Goal: Communication & Community: Share content

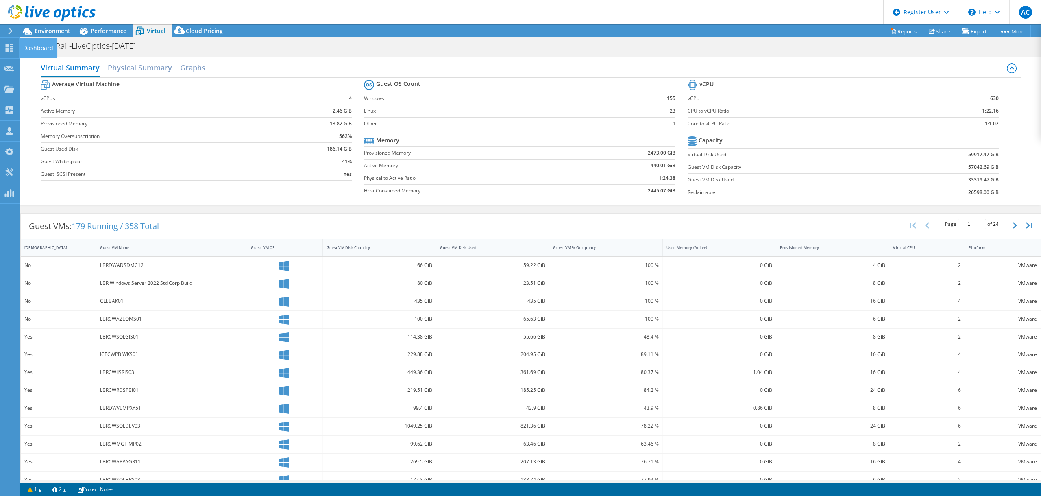
select select "USD"
click at [27, 7] on use at bounding box center [51, 13] width 87 height 16
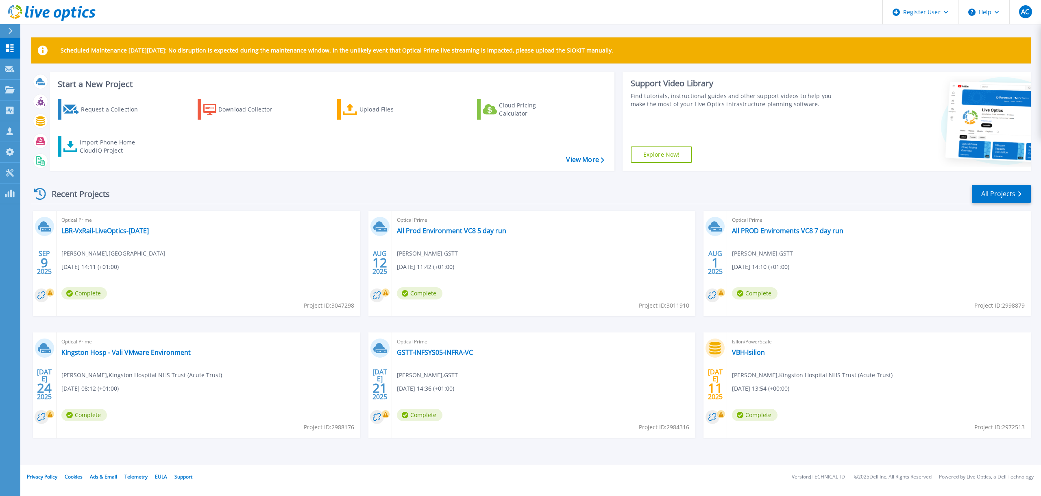
drag, startPoint x: 634, startPoint y: 223, endPoint x: 594, endPoint y: 229, distance: 41.1
click at [633, 224] on span "Optical Prime" at bounding box center [544, 220] width 294 height 9
drag, startPoint x: 494, startPoint y: 229, endPoint x: 575, endPoint y: 237, distance: 81.7
click at [495, 229] on link "All Prod Environment VC8 5 day run" at bounding box center [451, 231] width 109 height 8
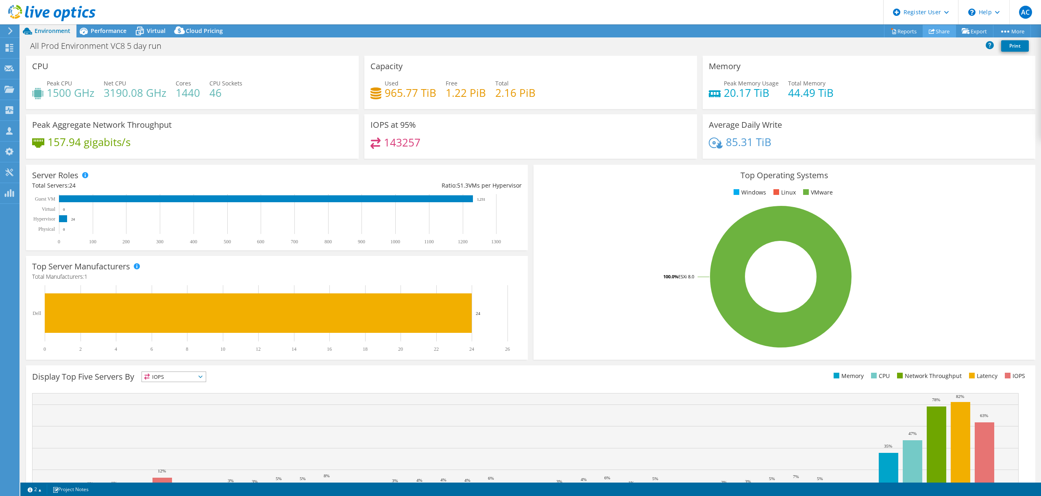
click at [948, 35] on link "Share" at bounding box center [939, 31] width 33 height 13
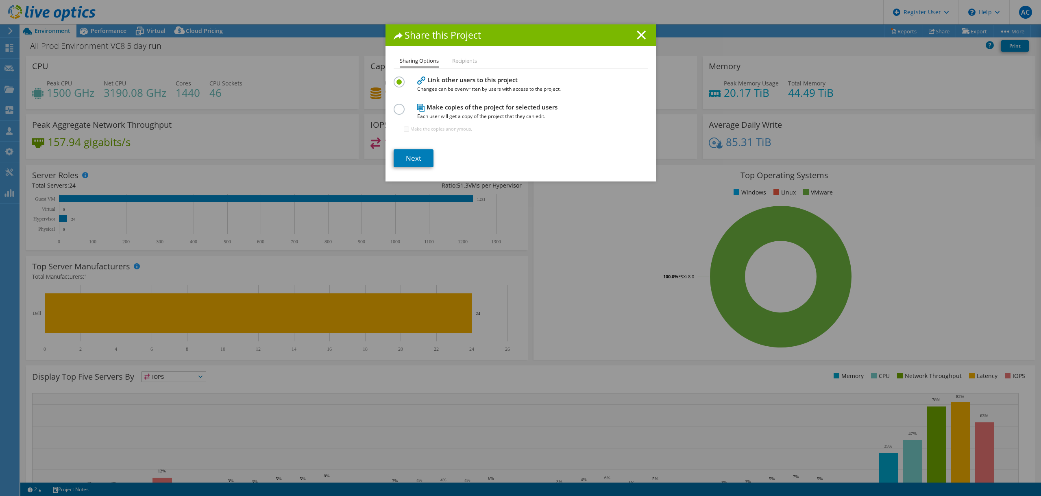
click at [397, 106] on label at bounding box center [401, 105] width 14 height 2
click at [0, 0] on input "radio" at bounding box center [0, 0] width 0 height 0
click at [416, 154] on link "Next" at bounding box center [414, 158] width 40 height 18
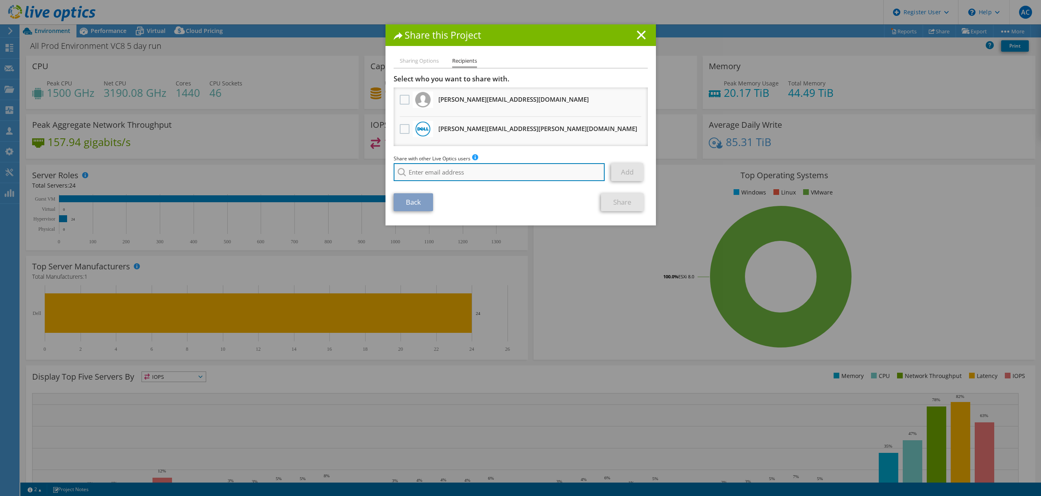
click at [449, 168] on input "search" at bounding box center [499, 172] width 211 height 18
click at [457, 171] on input "[PERSON_NAME]." at bounding box center [499, 172] width 211 height 18
type input "g"
click at [462, 168] on input "[PERSON_NAME]" at bounding box center [499, 172] width 211 height 18
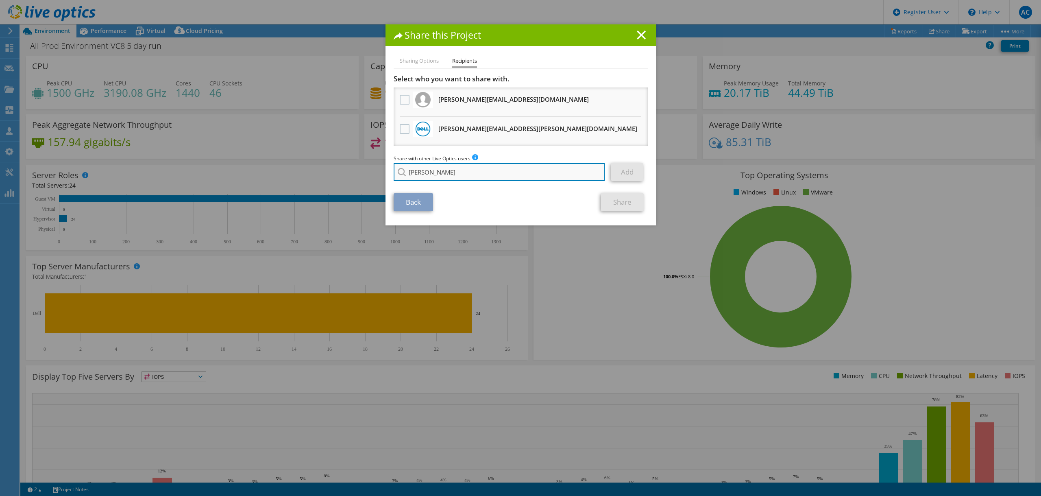
click at [463, 178] on input "[PERSON_NAME]" at bounding box center [499, 172] width 211 height 18
paste input "[PERSON_NAME][EMAIL_ADDRESS][PERSON_NAME][DOMAIN_NAME]"
click at [626, 173] on link "Add" at bounding box center [627, 172] width 32 height 18
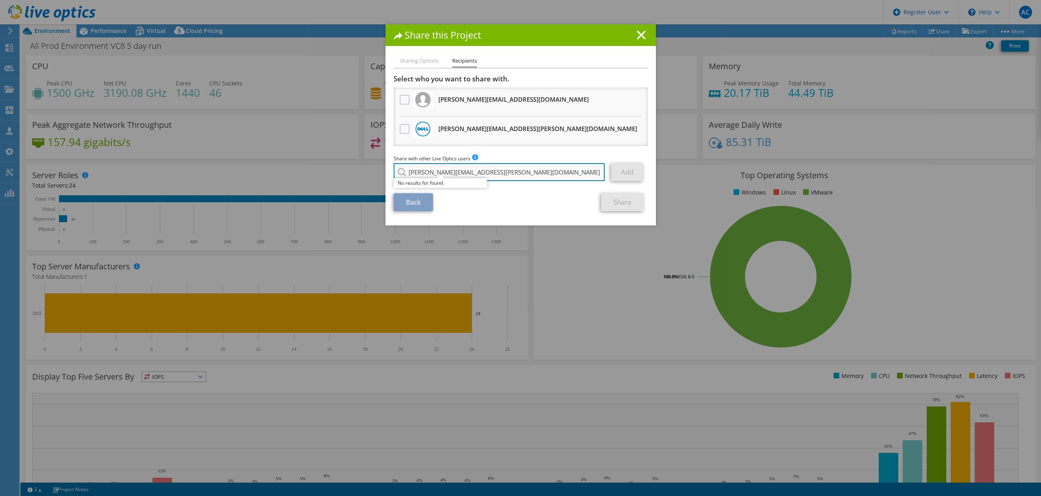
click at [539, 177] on input "[PERSON_NAME][EMAIL_ADDRESS][PERSON_NAME][DOMAIN_NAME]" at bounding box center [499, 172] width 211 height 18
type input "[PERSON_NAME]"
drag, startPoint x: 506, startPoint y: 205, endPoint x: 512, endPoint y: 192, distance: 15.5
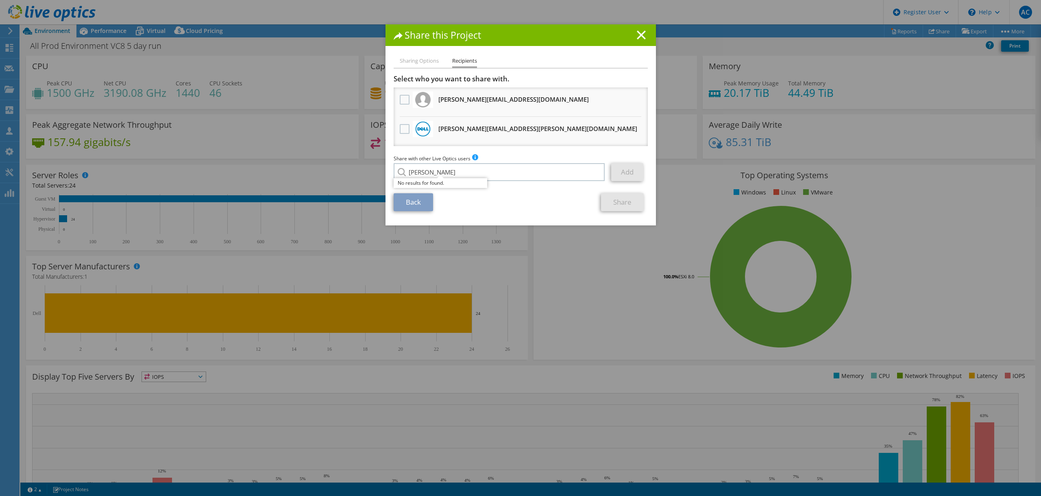
click at [507, 205] on div "Back Share" at bounding box center [521, 202] width 254 height 18
click at [420, 60] on li "Sharing Options" at bounding box center [419, 61] width 39 height 10
click at [527, 152] on div "Select who you want to share with. All project copies will be anonymous. [PERSO…" at bounding box center [521, 129] width 254 height 111
click at [424, 64] on li "Sharing Options" at bounding box center [419, 61] width 39 height 10
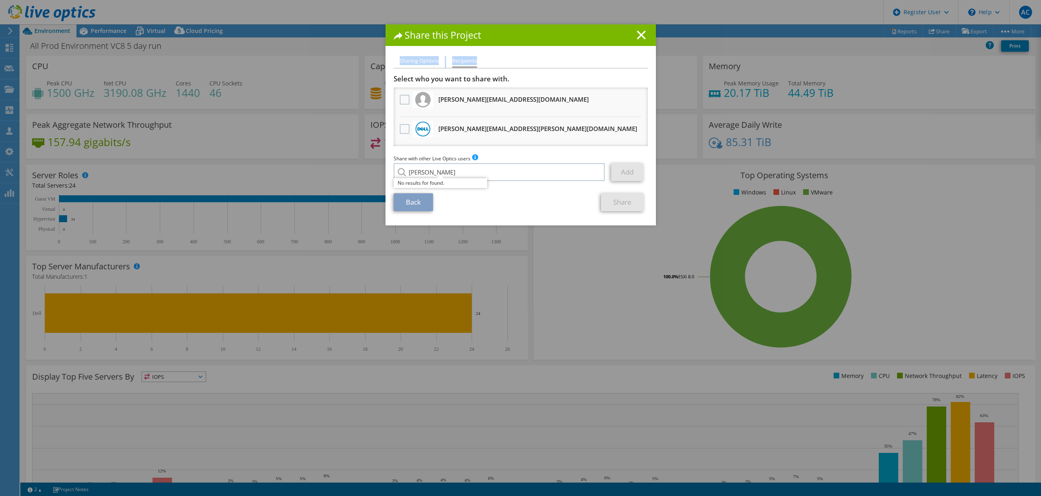
click at [424, 64] on li "Sharing Options" at bounding box center [419, 61] width 39 height 10
drag, startPoint x: 525, startPoint y: 240, endPoint x: 524, endPoint y: 231, distance: 8.3
click at [527, 234] on div "Share this Project Sharing Options Recipients Link other users to this project …" at bounding box center [520, 247] width 1041 height 447
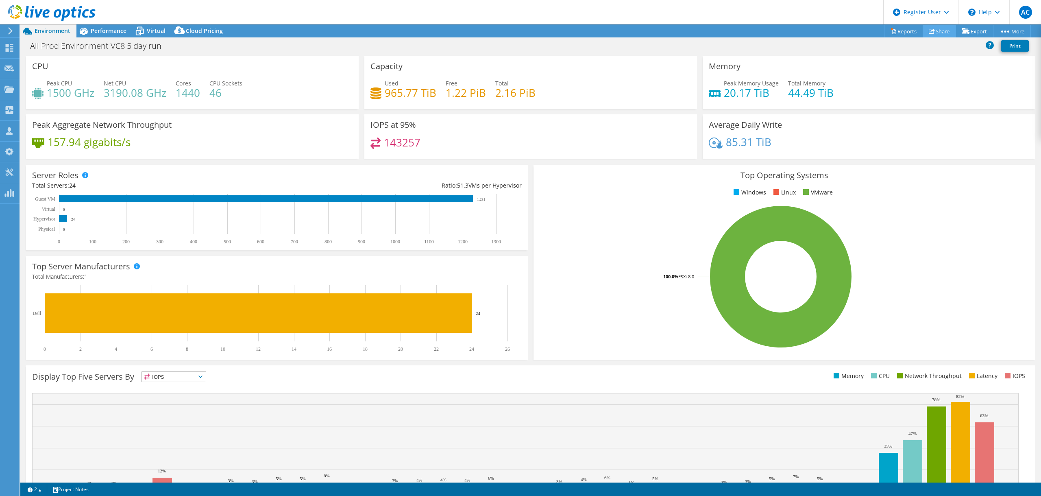
click at [929, 35] on link "Share" at bounding box center [939, 31] width 33 height 13
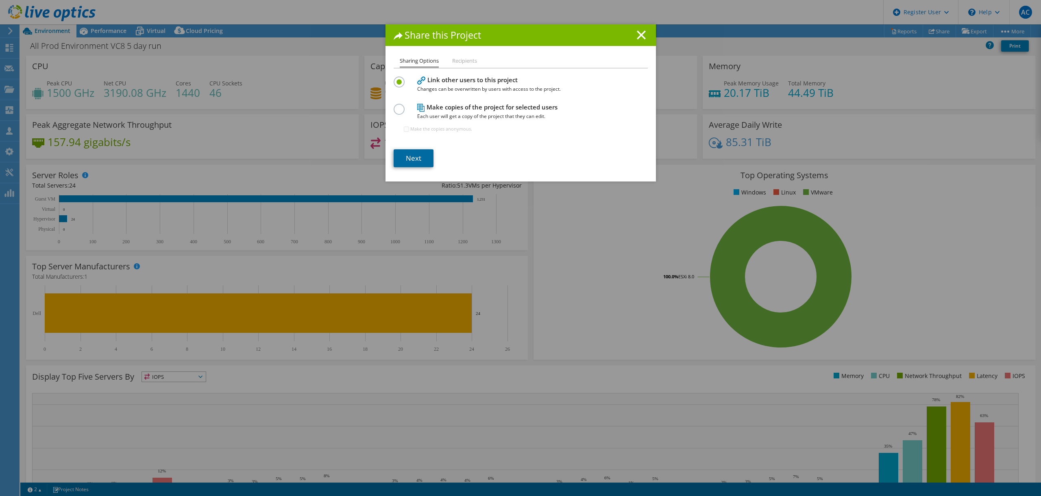
click at [428, 161] on link "Next" at bounding box center [414, 158] width 40 height 18
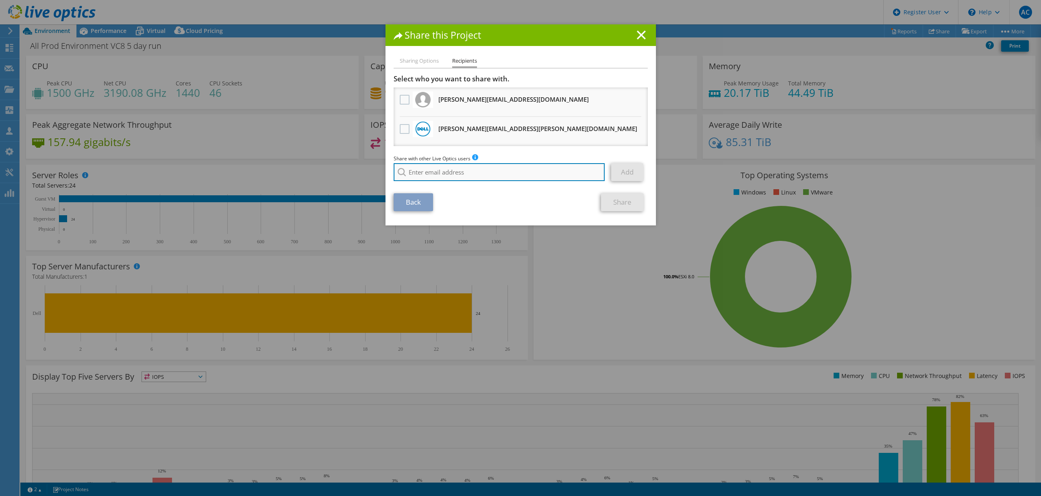
click at [432, 171] on input "search" at bounding box center [499, 172] width 211 height 18
paste input "[PERSON_NAME][EMAIL_ADDRESS][PERSON_NAME][DOMAIN_NAME]"
click at [513, 172] on input "[PERSON_NAME][EMAIL_ADDRESS][PERSON_NAME][DOMAIN_NAME]" at bounding box center [499, 172] width 211 height 18
type input "[PERSON_NAME][EMAIL_ADDRESS][PERSON_NAME][DOMAIN_NAME]"
click at [432, 59] on li "Sharing Options" at bounding box center [419, 61] width 39 height 10
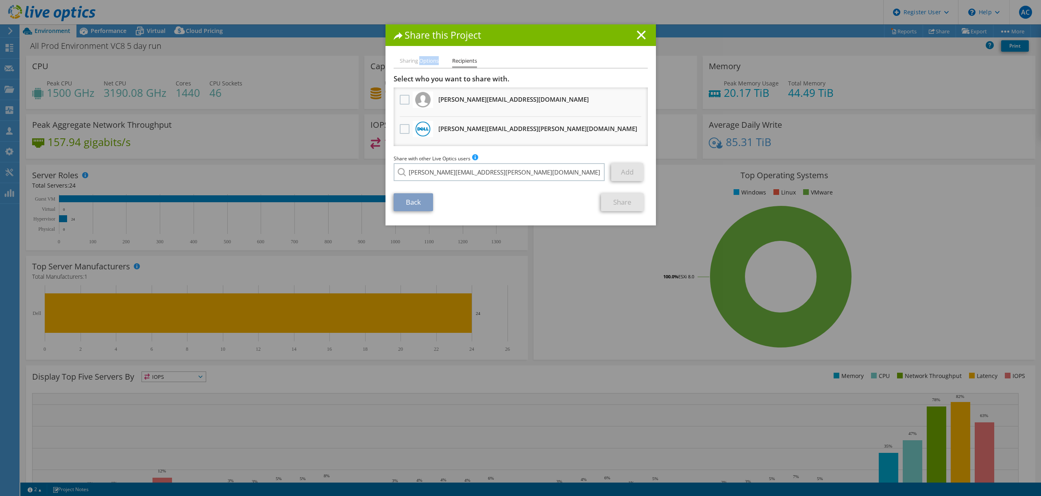
click at [432, 59] on li "Sharing Options" at bounding box center [419, 61] width 39 height 10
click at [407, 61] on li "Sharing Options" at bounding box center [419, 61] width 39 height 10
click at [633, 36] on h1 "Share this Project" at bounding box center [521, 35] width 254 height 9
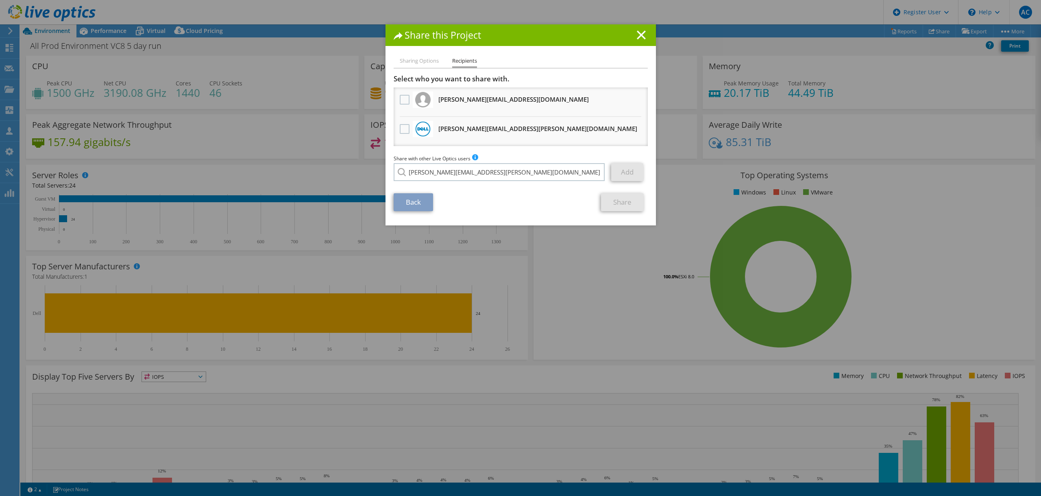
click at [633, 37] on h1 "Share this Project" at bounding box center [521, 35] width 254 height 9
click at [637, 37] on line at bounding box center [641, 35] width 8 height 8
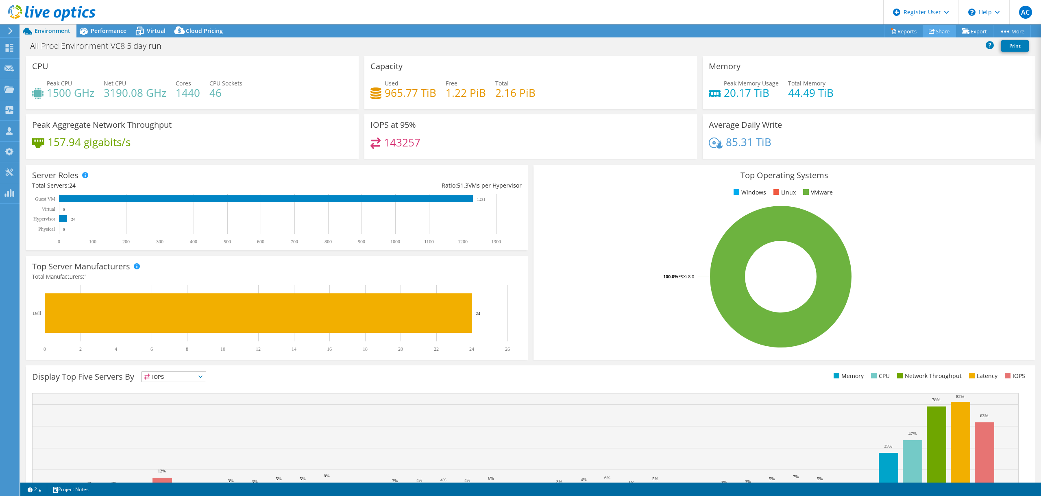
click at [932, 34] on link "Share" at bounding box center [939, 31] width 33 height 13
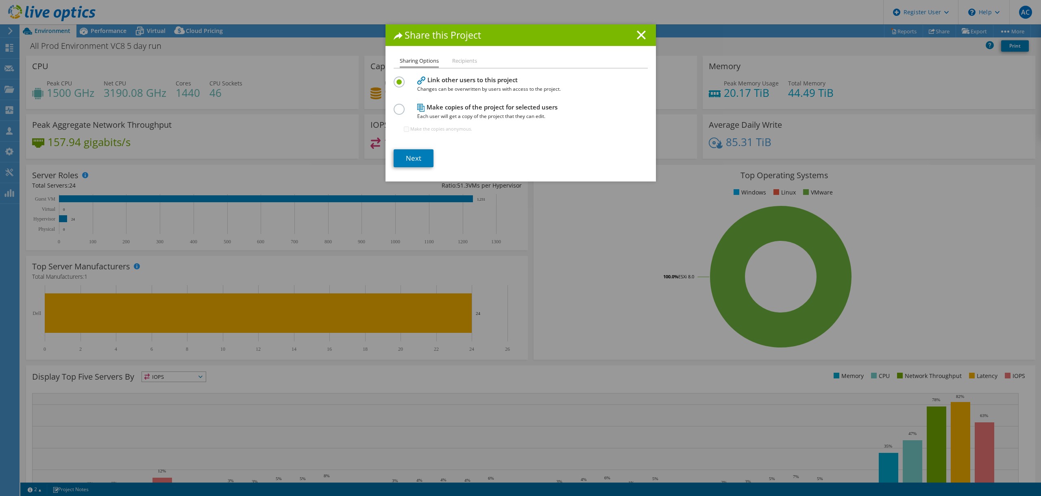
click at [453, 110] on h4 "Make copies of the project for selected users Each user will get a copy of the …" at bounding box center [518, 111] width 203 height 18
click at [402, 112] on div at bounding box center [401, 108] width 14 height 9
click at [399, 106] on label at bounding box center [401, 105] width 14 height 2
click at [0, 0] on input "radio" at bounding box center [0, 0] width 0 height 0
click at [463, 61] on li "Recipients" at bounding box center [464, 61] width 25 height 10
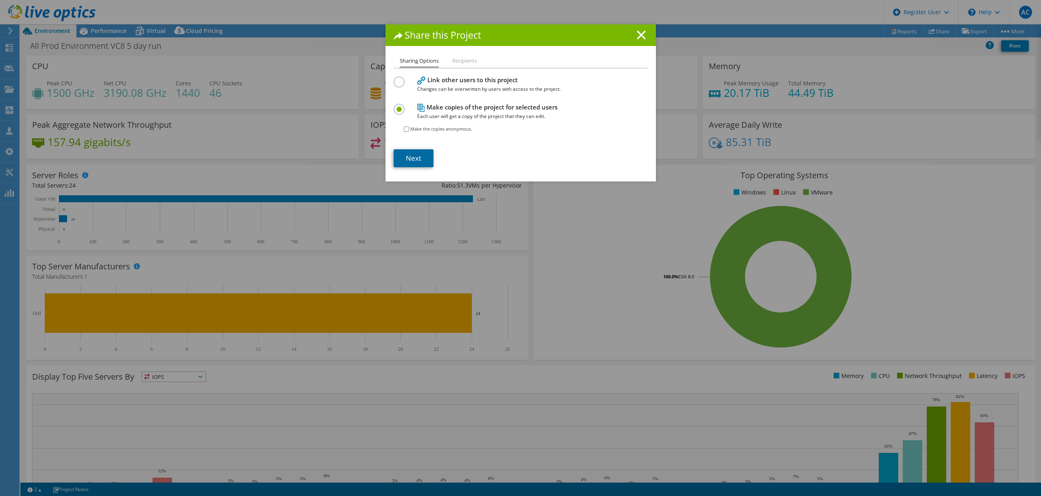
click at [425, 155] on link "Next" at bounding box center [414, 158] width 40 height 18
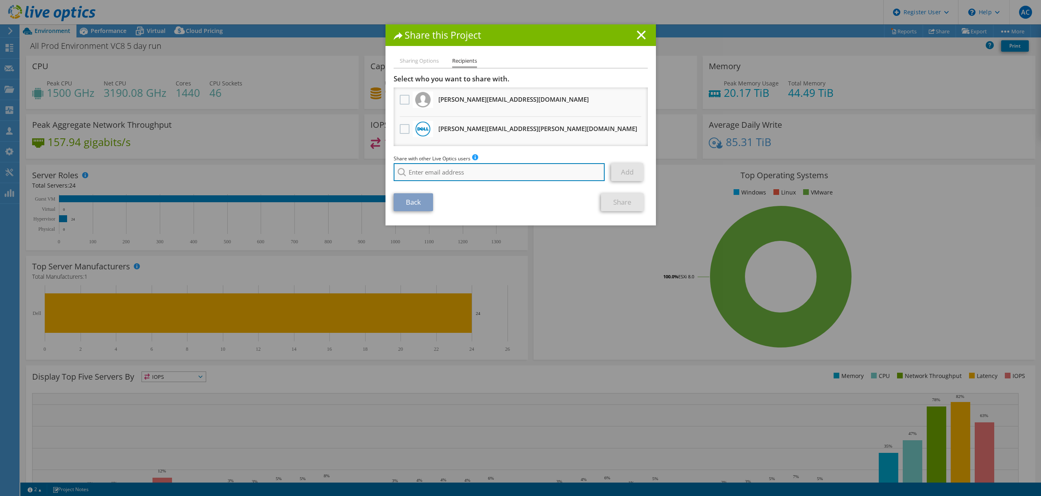
click at [423, 174] on input "search" at bounding box center [499, 172] width 211 height 18
click at [420, 63] on li "Sharing Options" at bounding box center [419, 61] width 39 height 10
click at [419, 200] on link "Back" at bounding box center [413, 202] width 39 height 18
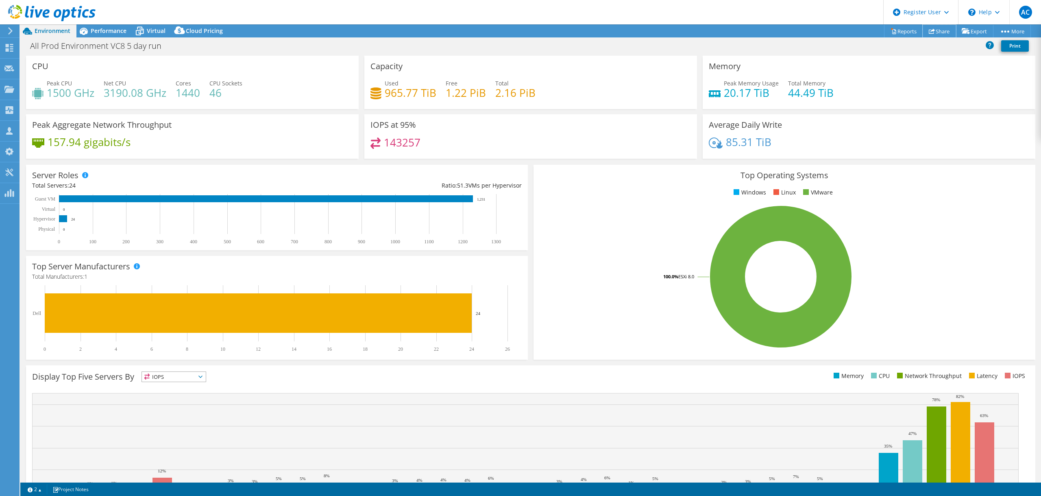
drag, startPoint x: 947, startPoint y: 31, endPoint x: 935, endPoint y: 33, distance: 11.7
click at [946, 31] on link "Share" at bounding box center [939, 31] width 33 height 13
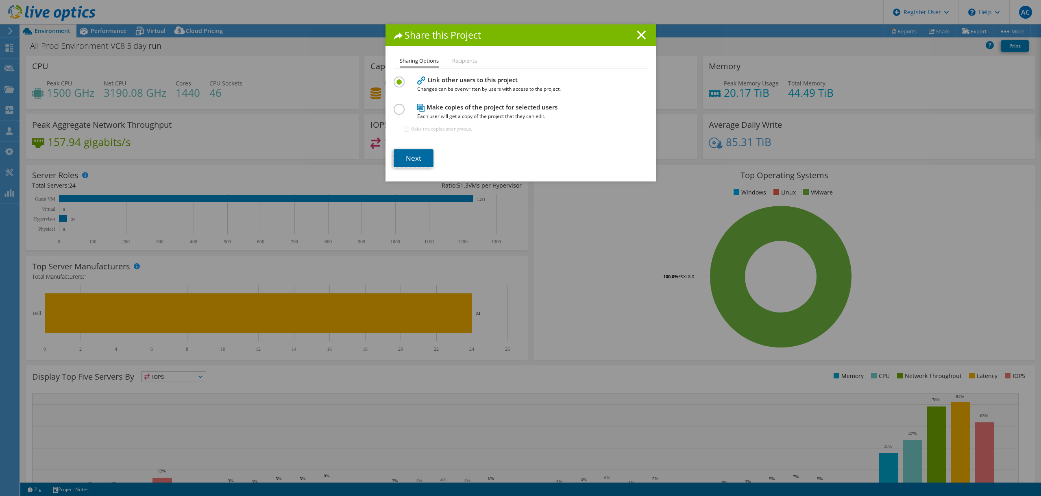
click at [407, 165] on link "Next" at bounding box center [414, 158] width 40 height 18
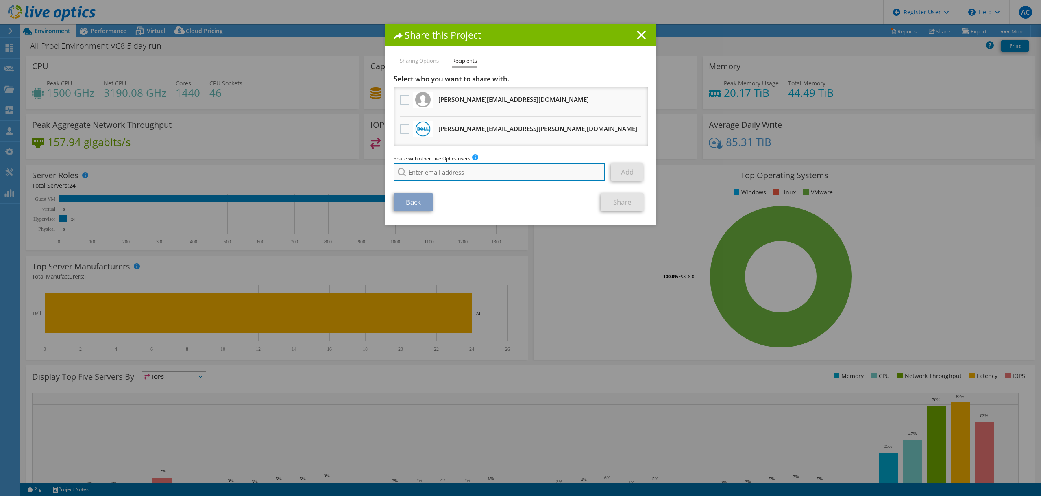
click at [450, 174] on input "search" at bounding box center [499, 172] width 211 height 18
type input "[PERSON_NAME].grif"
